Goal: Task Accomplishment & Management: Complete application form

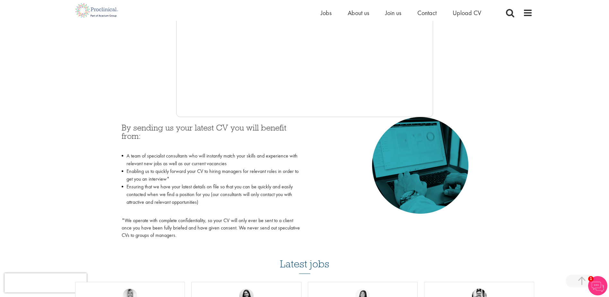
scroll to position [193, 0]
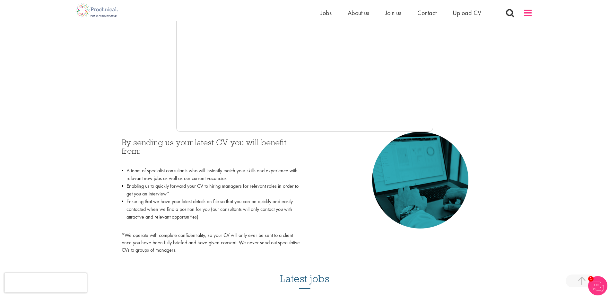
click at [525, 12] on span at bounding box center [528, 13] width 10 height 10
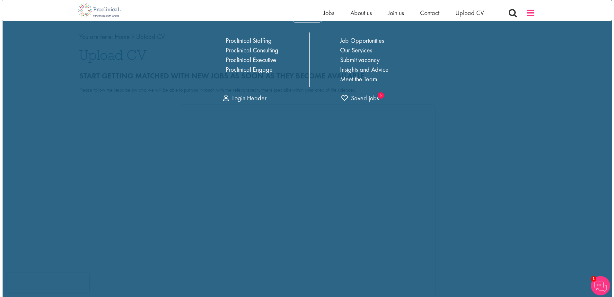
scroll to position [0, 0]
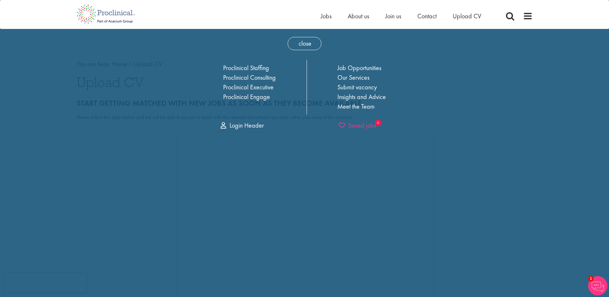
click at [361, 123] on span "Saved jobs" at bounding box center [358, 125] width 38 height 8
click at [239, 126] on link "Login Header" at bounding box center [242, 125] width 43 height 8
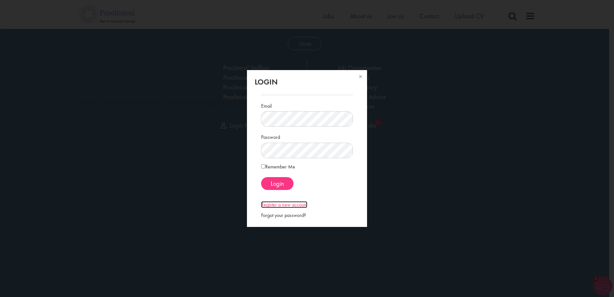
click at [280, 205] on link "Register a new account" at bounding box center [284, 204] width 46 height 7
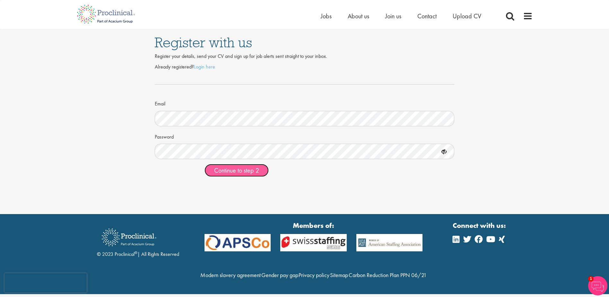
click at [224, 173] on span "Continue to step 2" at bounding box center [236, 170] width 45 height 8
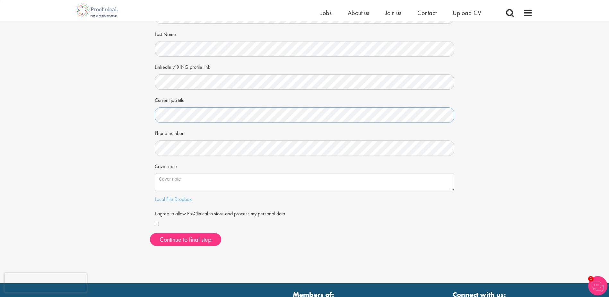
scroll to position [64, 0]
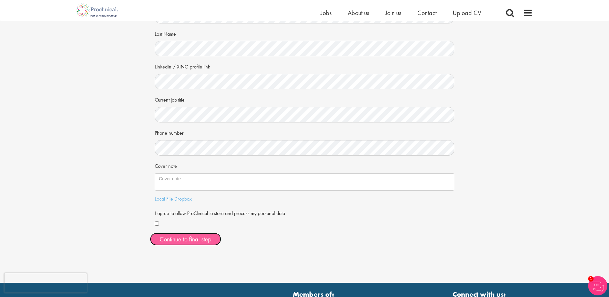
click at [187, 240] on button "Continue to final step" at bounding box center [185, 238] width 71 height 13
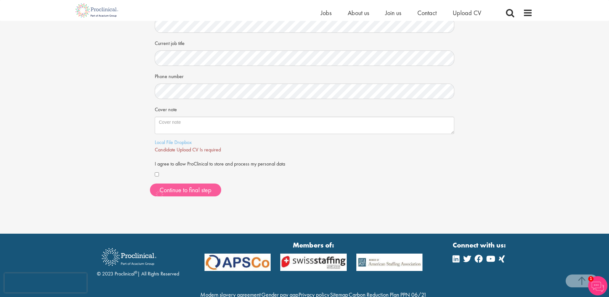
scroll to position [151, 0]
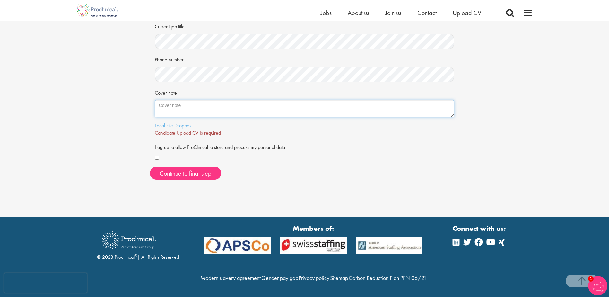
click at [172, 100] on textarea "Cover note" at bounding box center [305, 108] width 300 height 17
click at [176, 100] on textarea "Cover note" at bounding box center [305, 108] width 300 height 17
type textarea "I can provide for a specific job."
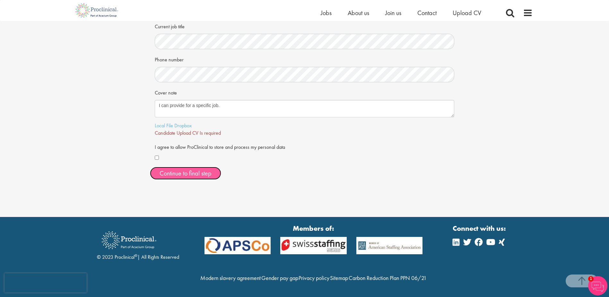
click at [193, 169] on span "Continue to final step" at bounding box center [186, 173] width 52 height 8
click at [169, 122] on link "Local File" at bounding box center [164, 125] width 18 height 7
click at [226, 129] on link "Here" at bounding box center [224, 132] width 10 height 7
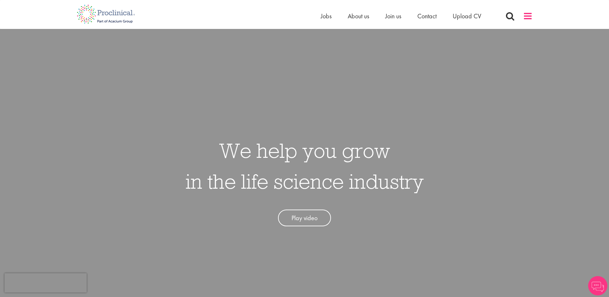
click at [527, 15] on span at bounding box center [528, 16] width 10 height 10
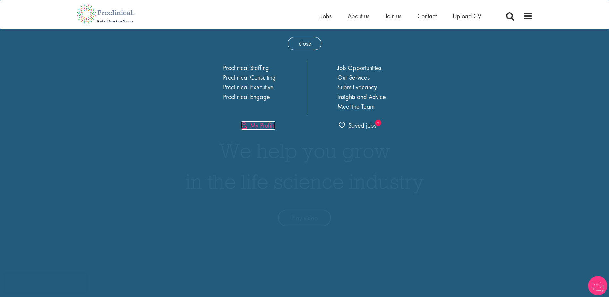
click at [265, 125] on link "My Profile" at bounding box center [258, 125] width 34 height 8
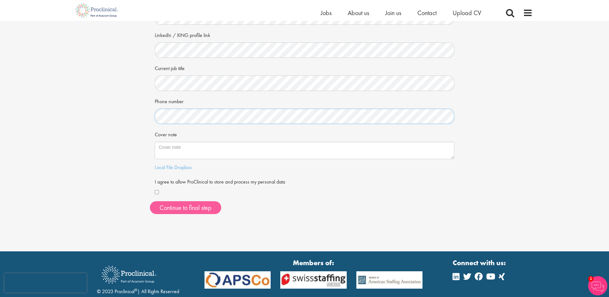
scroll to position [96, 0]
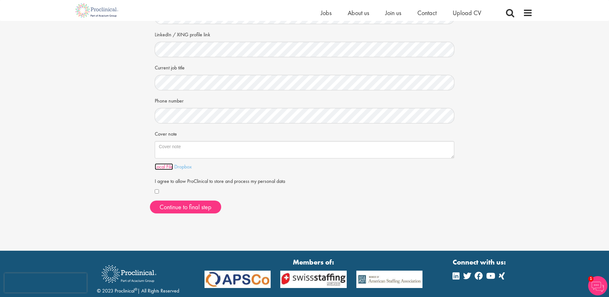
click at [165, 165] on link "Local File" at bounding box center [164, 166] width 18 height 7
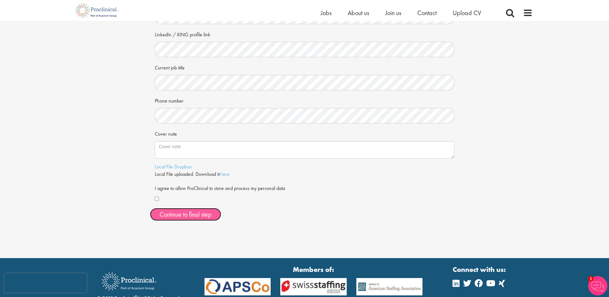
click at [183, 214] on button "Continue to final step" at bounding box center [185, 214] width 71 height 13
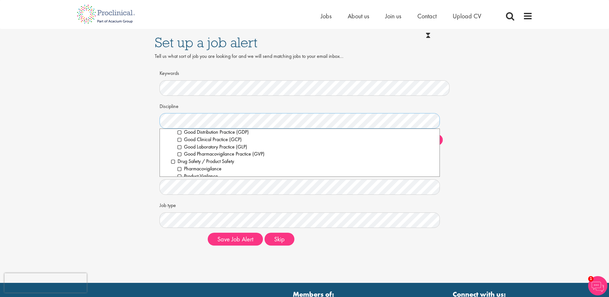
scroll to position [228, 0]
click at [172, 141] on li "Compliance / Quality Assurance" at bounding box center [303, 141] width 264 height 7
click at [180, 149] on li "Senior/Director & VP" at bounding box center [306, 149] width 257 height 7
click at [180, 156] on li "Good Manufacturing Practice (GMP)" at bounding box center [306, 156] width 257 height 7
click at [179, 157] on li "Good Manufacturing Practice (GMP)" at bounding box center [306, 156] width 257 height 7
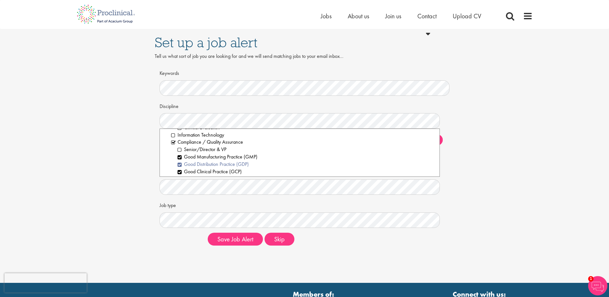
scroll to position [260, 0]
click at [180, 146] on li "Good Laboratory Practice (GLP)" at bounding box center [306, 146] width 257 height 7
click at [180, 153] on li "Good Pharmacovigilance Practice (GVP)" at bounding box center [306, 153] width 257 height 7
click at [181, 138] on li "Good Clinical Practice (GCP)" at bounding box center [306, 139] width 257 height 7
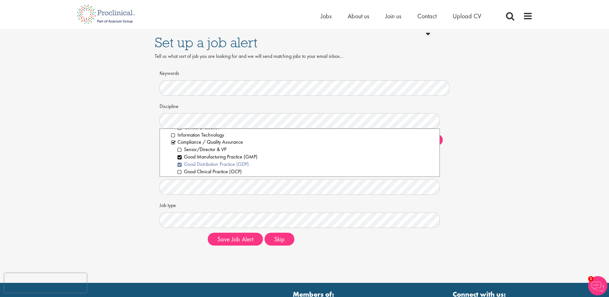
click at [181, 162] on li "Good Distribution Practice (GDP)" at bounding box center [306, 163] width 257 height 7
click at [178, 140] on li "Good Clinical Practice (GCP)" at bounding box center [306, 139] width 257 height 7
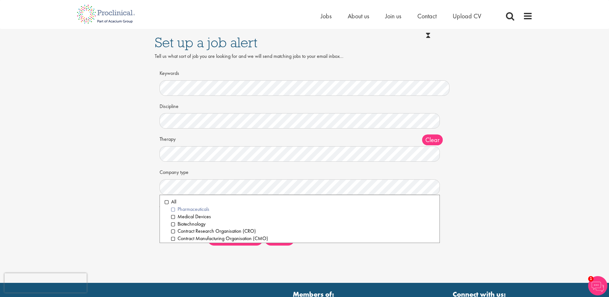
click at [199, 208] on li "Pharmaceuticals" at bounding box center [303, 208] width 264 height 7
click at [172, 223] on li "Biotechnology" at bounding box center [303, 223] width 264 height 7
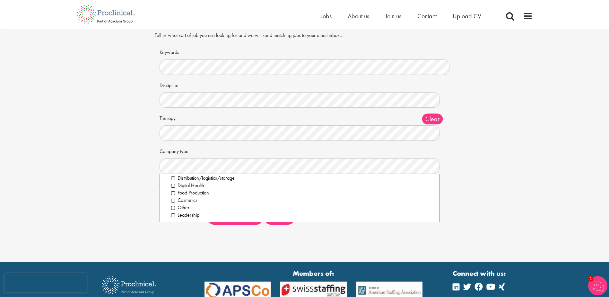
scroll to position [32, 0]
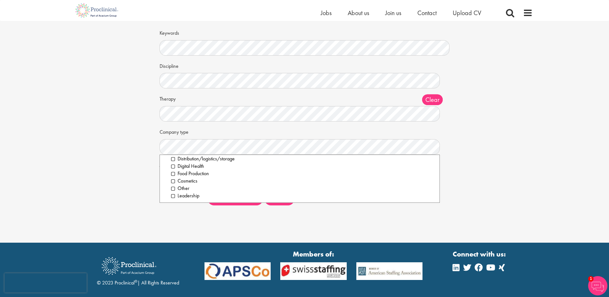
click at [307, 225] on div "Set up a job alert Tell us what sort of job you are looking for and we will sen…" at bounding box center [304, 105] width 609 height 274
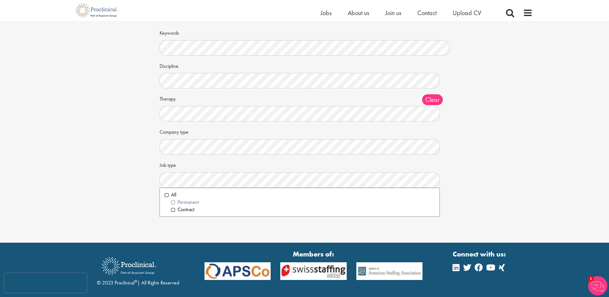
click at [186, 201] on li "Permanent" at bounding box center [303, 201] width 264 height 7
click at [237, 229] on div "Set up a job alert Tell us what sort of job you are looking for and we will sen…" at bounding box center [304, 105] width 609 height 274
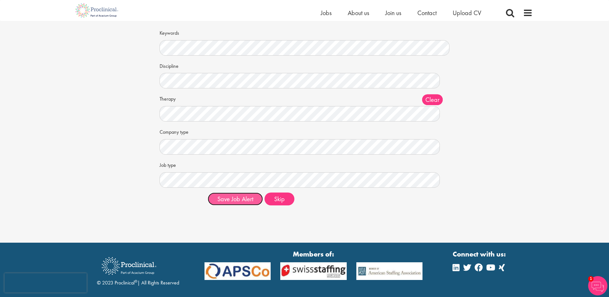
click at [236, 199] on button "Save Job Alert" at bounding box center [235, 198] width 55 height 13
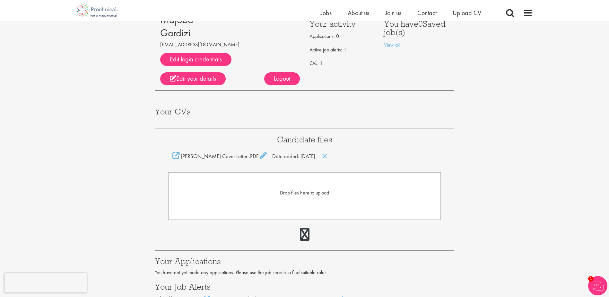
scroll to position [64, 0]
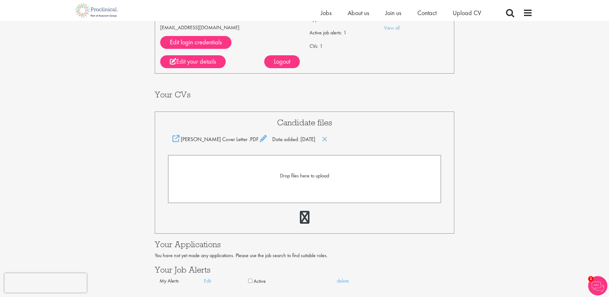
click at [306, 175] on span "Drop files here to upload" at bounding box center [304, 175] width 49 height 7
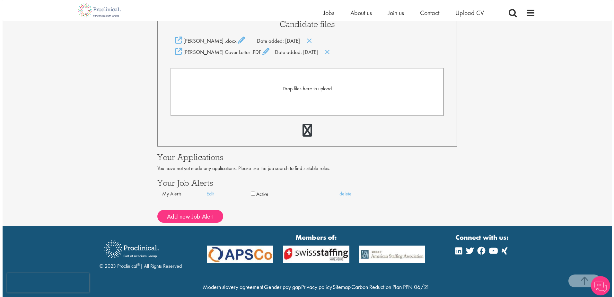
scroll to position [185, 0]
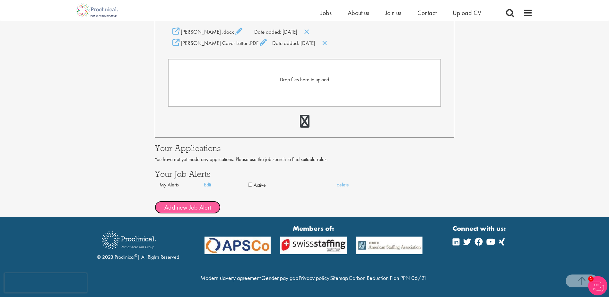
click at [192, 201] on button "Add new Job Alert" at bounding box center [188, 207] width 66 height 13
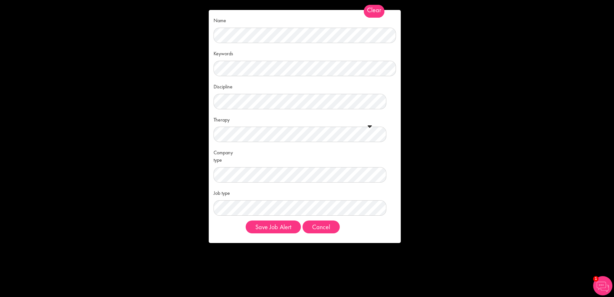
click at [370, 126] on span at bounding box center [370, 126] width 4 height 6
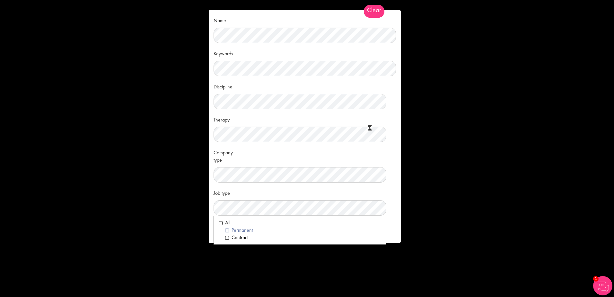
click at [244, 228] on li "Permanent" at bounding box center [303, 229] width 156 height 7
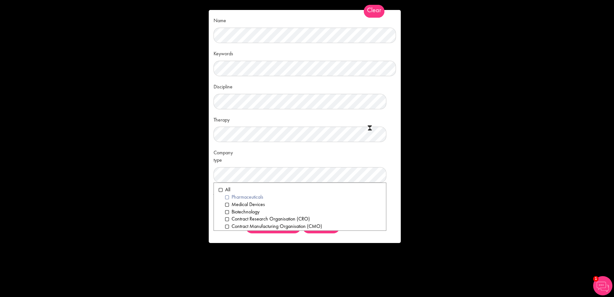
click at [247, 197] on li "Pharmaceuticals" at bounding box center [303, 196] width 156 height 7
click at [240, 210] on li "Biotechnology" at bounding box center [303, 211] width 156 height 7
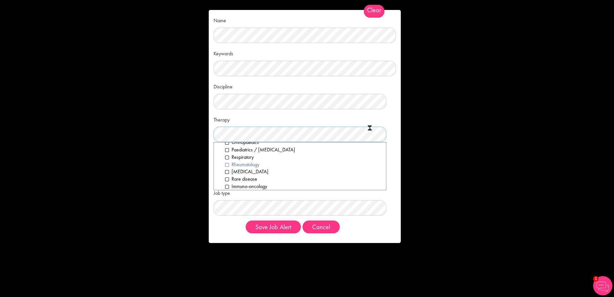
scroll to position [127, 0]
click at [228, 159] on li "Gene therapy" at bounding box center [303, 160] width 156 height 7
click at [228, 176] on li "Immuno-oncology" at bounding box center [303, 175] width 156 height 7
click at [228, 168] on li "Rare disease" at bounding box center [303, 168] width 156 height 7
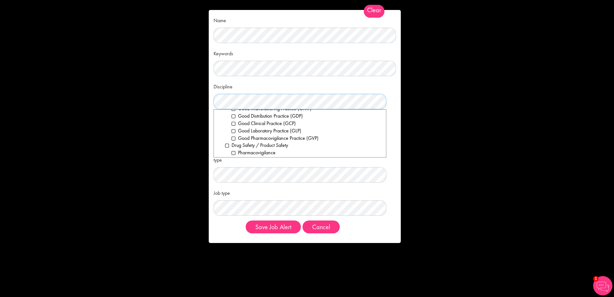
scroll to position [225, 0]
click at [227, 126] on li "Compliance / Quality Assurance" at bounding box center [303, 126] width 156 height 7
click at [235, 133] on li "Senior/Director & VP" at bounding box center [306, 133] width 150 height 7
click at [232, 139] on li "Good Manufacturing Practice (GMP)" at bounding box center [306, 140] width 150 height 7
click at [235, 145] on li "Good Distribution Practice (GDP)" at bounding box center [306, 147] width 150 height 7
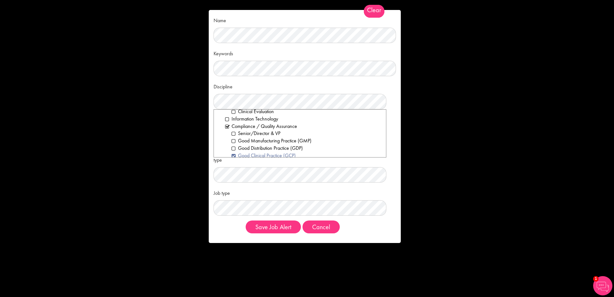
click at [235, 153] on li "Good Clinical Practice (GCP)" at bounding box center [306, 155] width 150 height 7
click at [234, 131] on li "Good Laboratory Practice (GLP)" at bounding box center [306, 130] width 150 height 7
click at [233, 138] on li "Good Pharmacovigilance Practice (GVP)" at bounding box center [306, 137] width 150 height 7
click at [232, 124] on li "Good Clinical Practice (GCP)" at bounding box center [306, 123] width 150 height 7
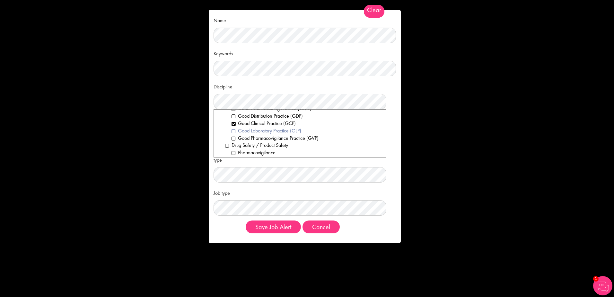
scroll to position [225, 0]
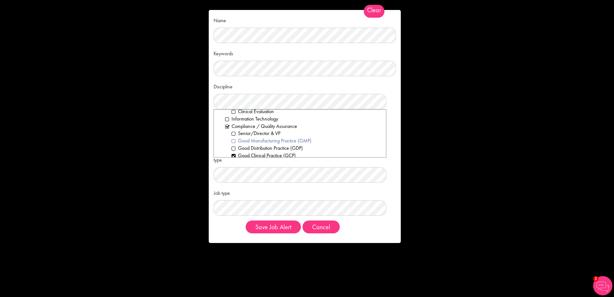
click at [233, 139] on li "Good Manufacturing Practice (GMP)" at bounding box center [306, 140] width 150 height 7
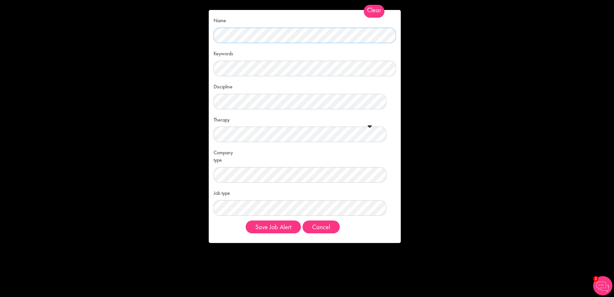
scroll to position [0, 0]
click at [276, 226] on button "Save Job Alert" at bounding box center [273, 226] width 55 height 13
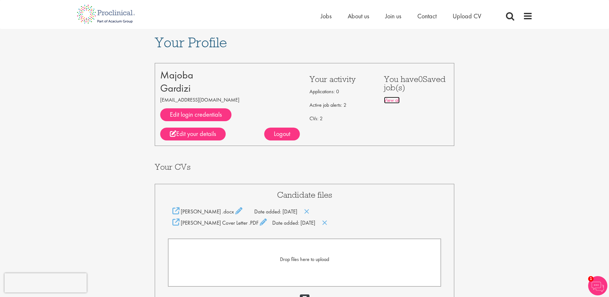
click at [392, 100] on link "View all" at bounding box center [392, 100] width 16 height 7
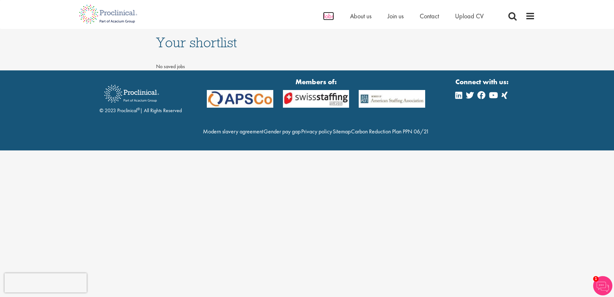
click at [330, 17] on span "Jobs" at bounding box center [328, 16] width 11 height 8
